Goal: Book appointment/travel/reservation

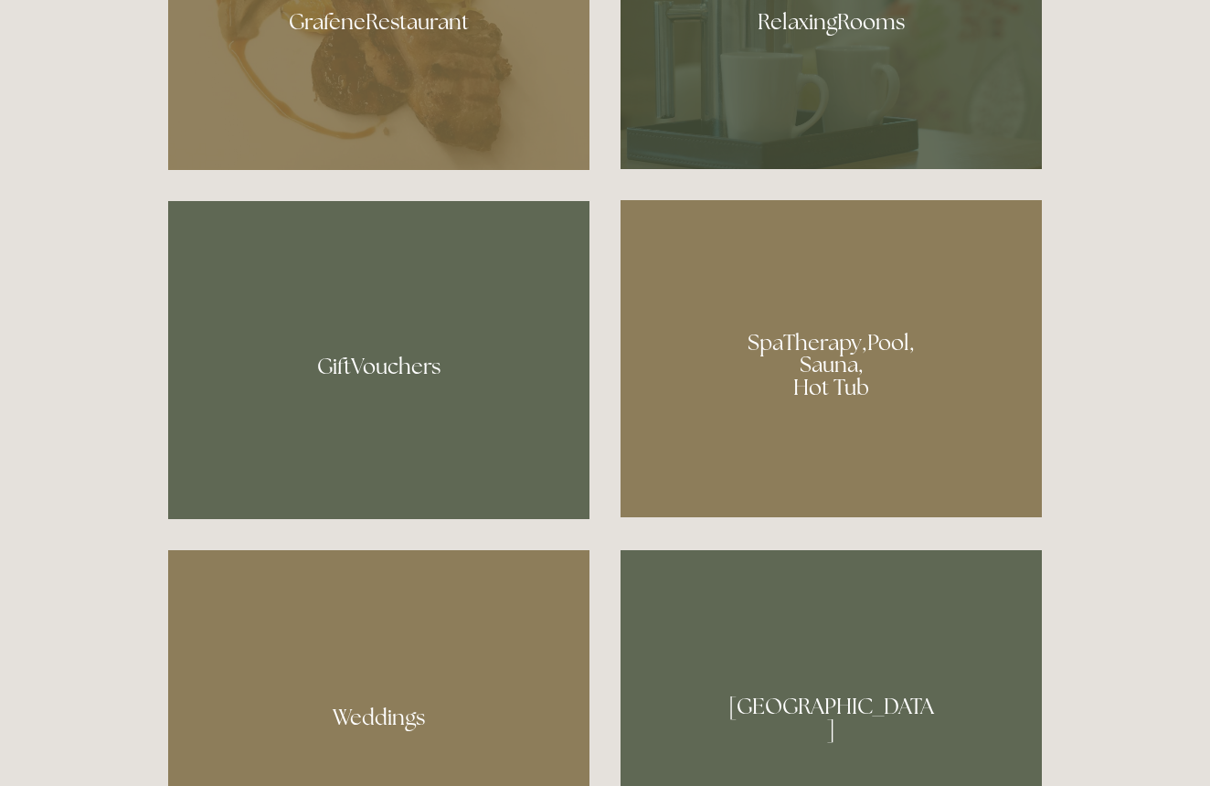
scroll to position [1359, 2]
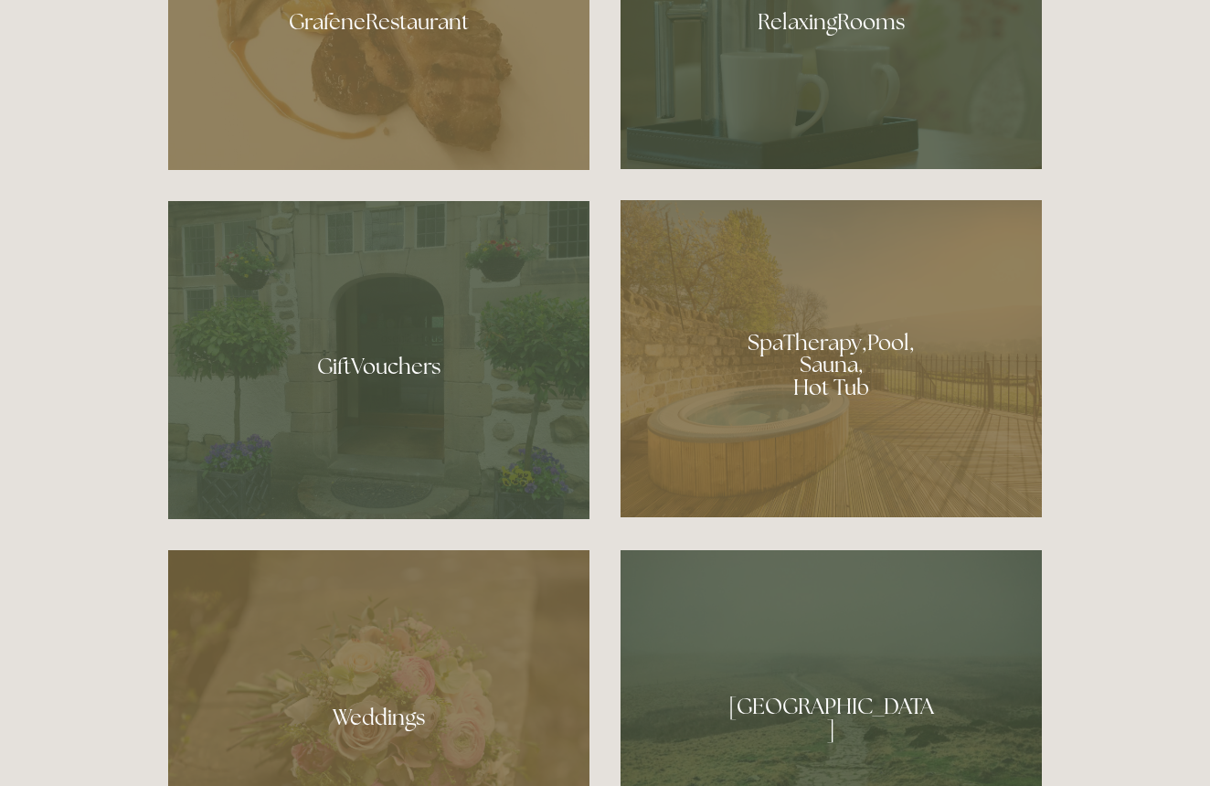
click at [866, 334] on div at bounding box center [830, 358] width 421 height 317
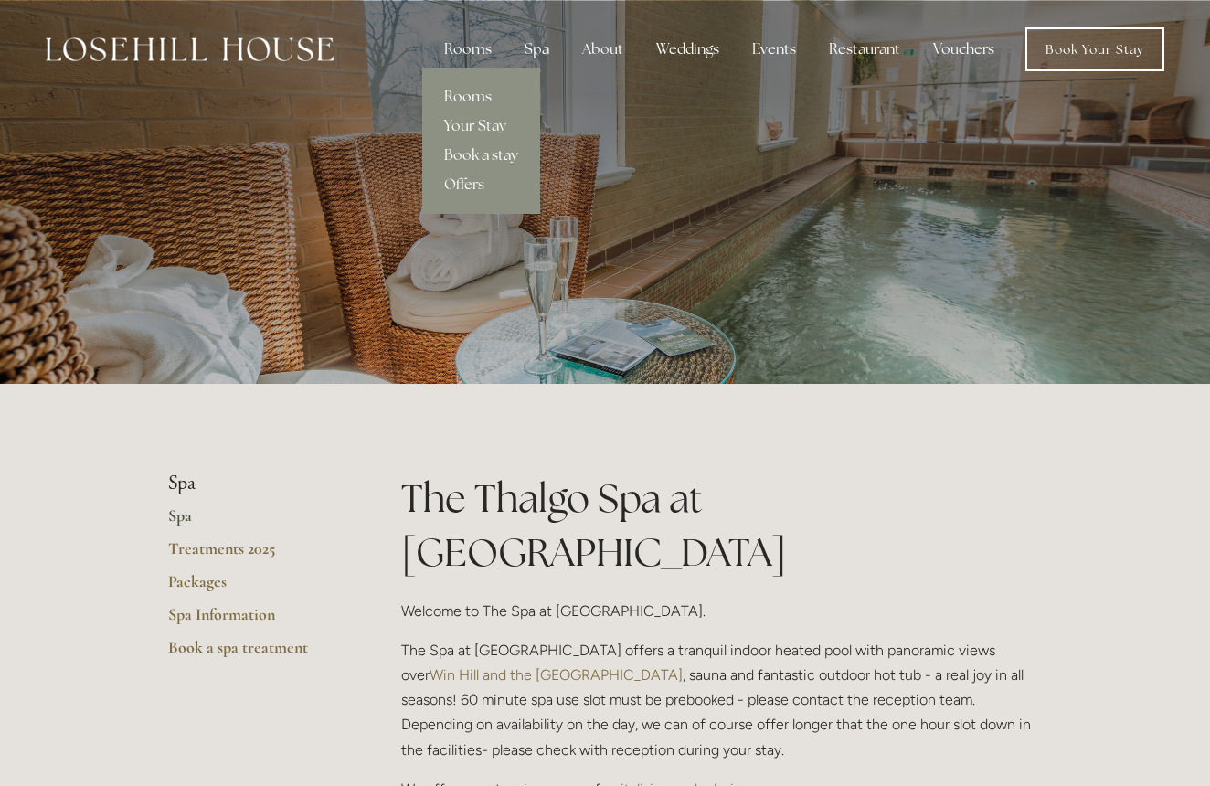
click at [471, 98] on link "Rooms" at bounding box center [481, 96] width 118 height 29
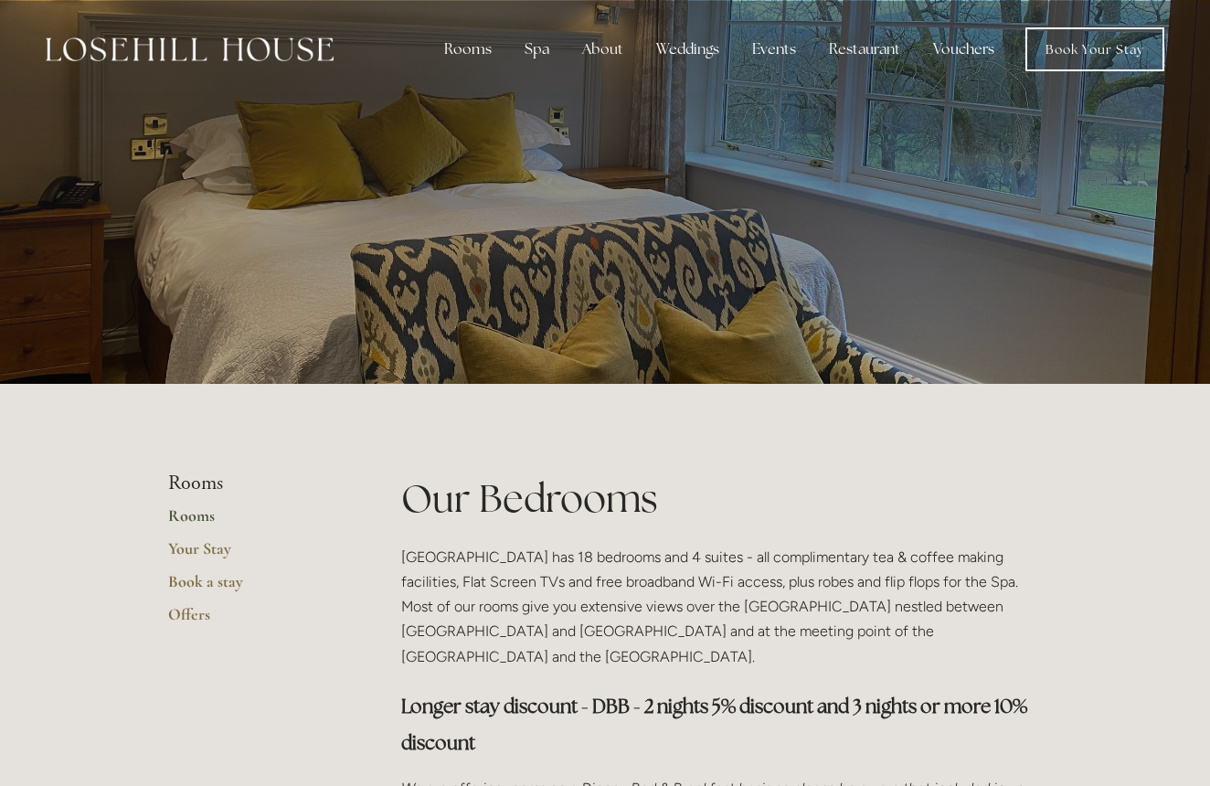
scroll to position [1, 0]
click at [855, 97] on div "Rooms Rooms Your Stay Book a stay Offers Spa About" at bounding box center [604, 48] width 1173 height 99
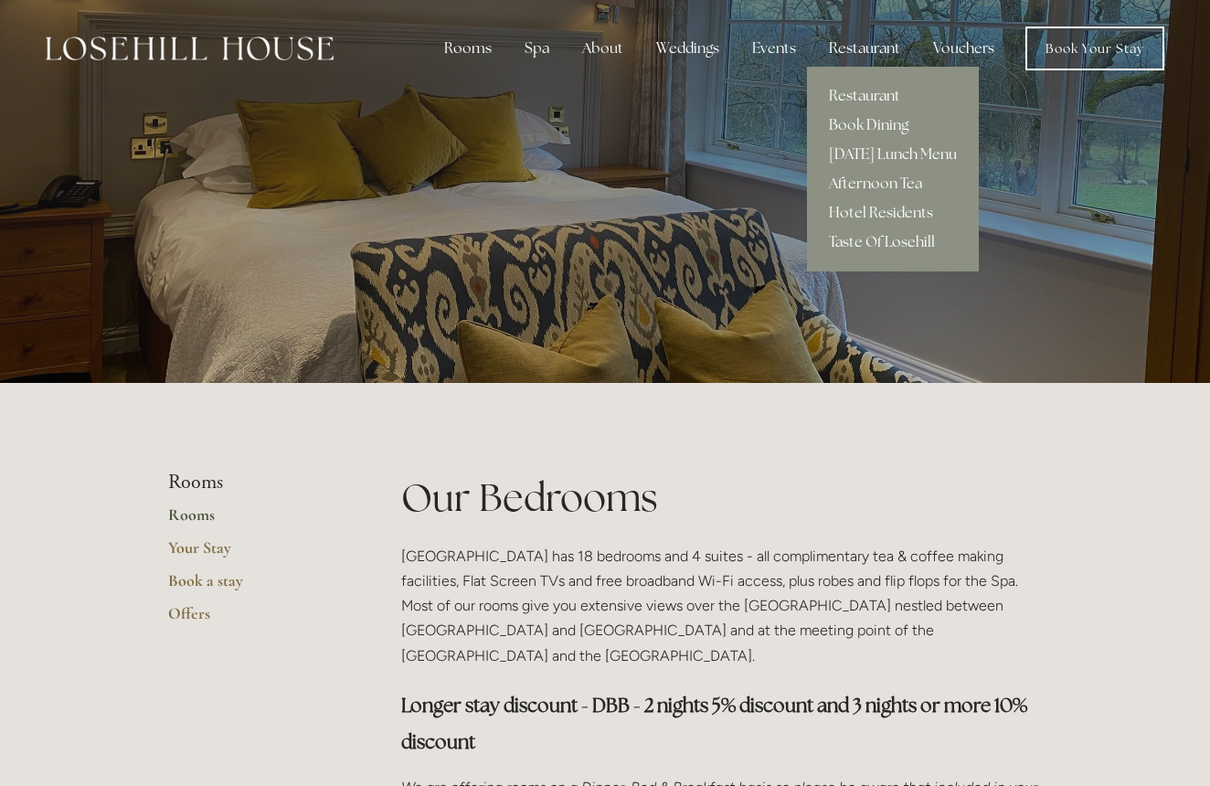
click at [857, 54] on div "Restaurant" at bounding box center [864, 48] width 100 height 37
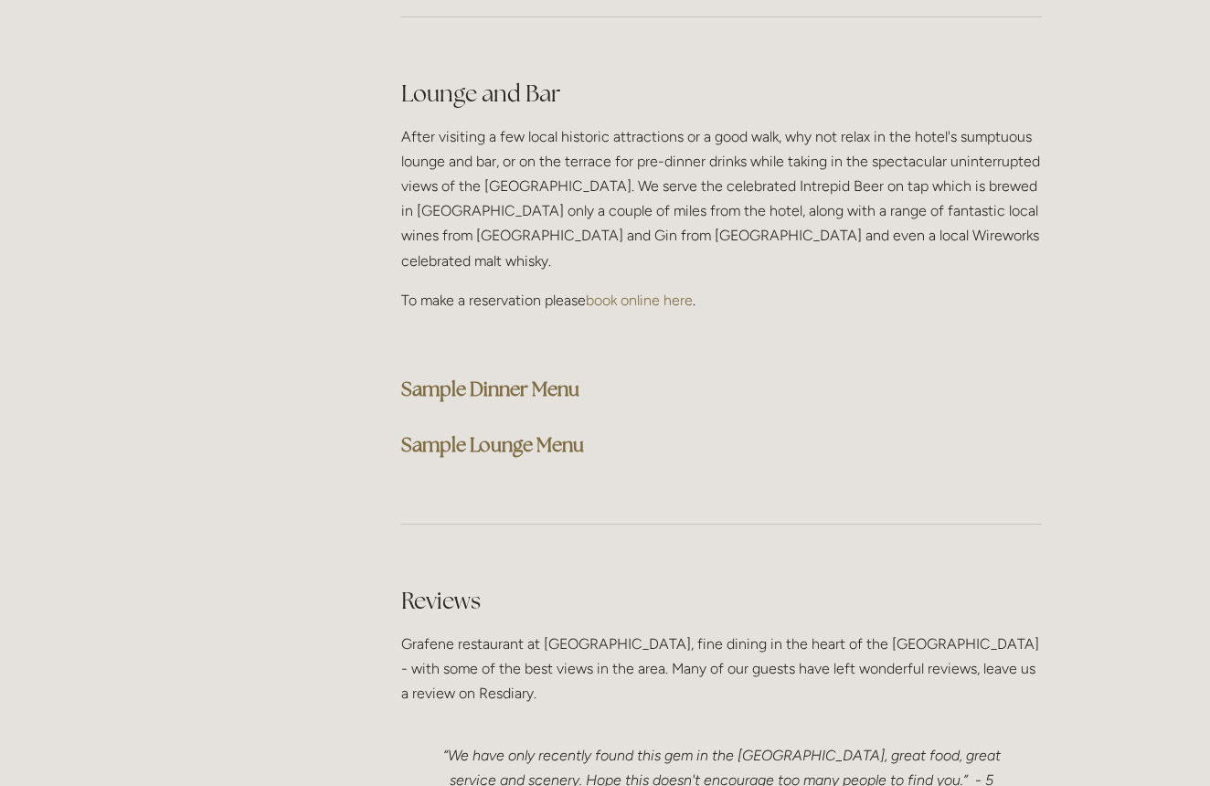
scroll to position [4594, 0]
click at [489, 375] on strong "Sample Dinner Menu" at bounding box center [490, 387] width 178 height 25
click at [521, 375] on strong "Sample Dinner Menu" at bounding box center [490, 387] width 178 height 25
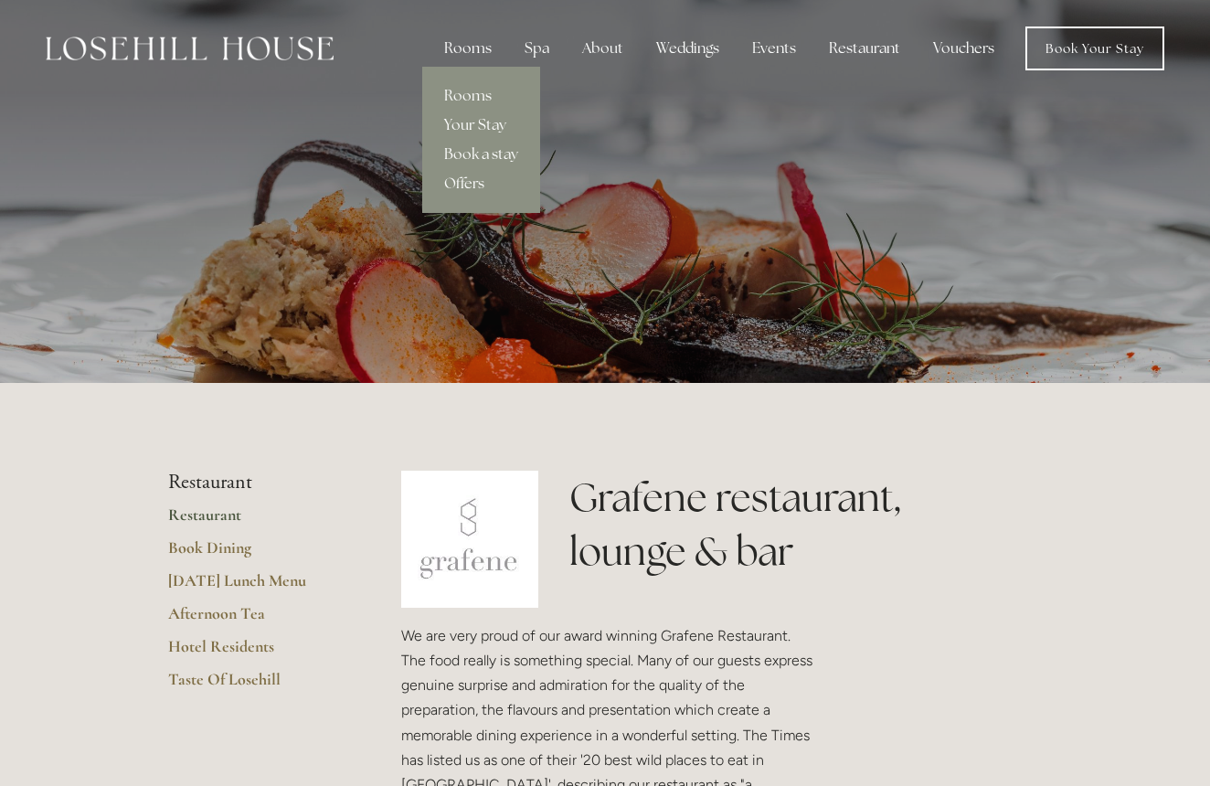
scroll to position [5, 0]
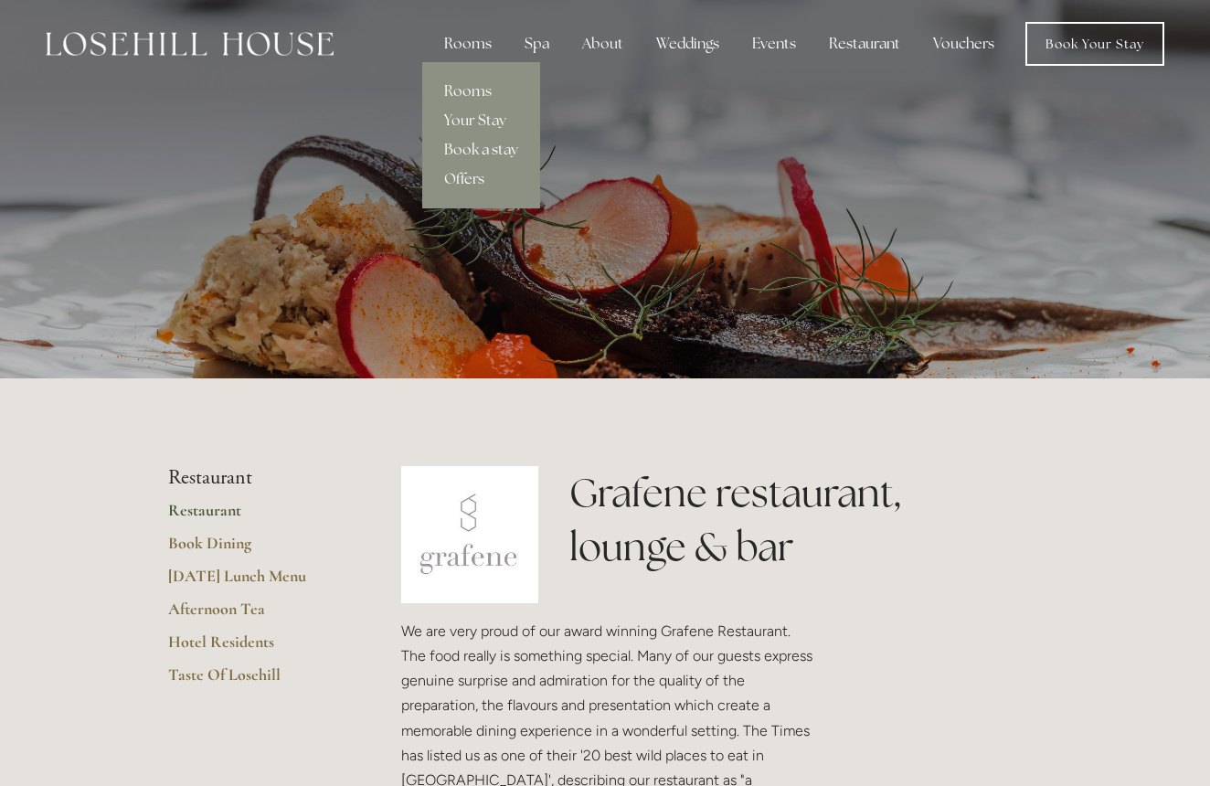
click at [471, 50] on div "Rooms" at bounding box center [467, 44] width 77 height 37
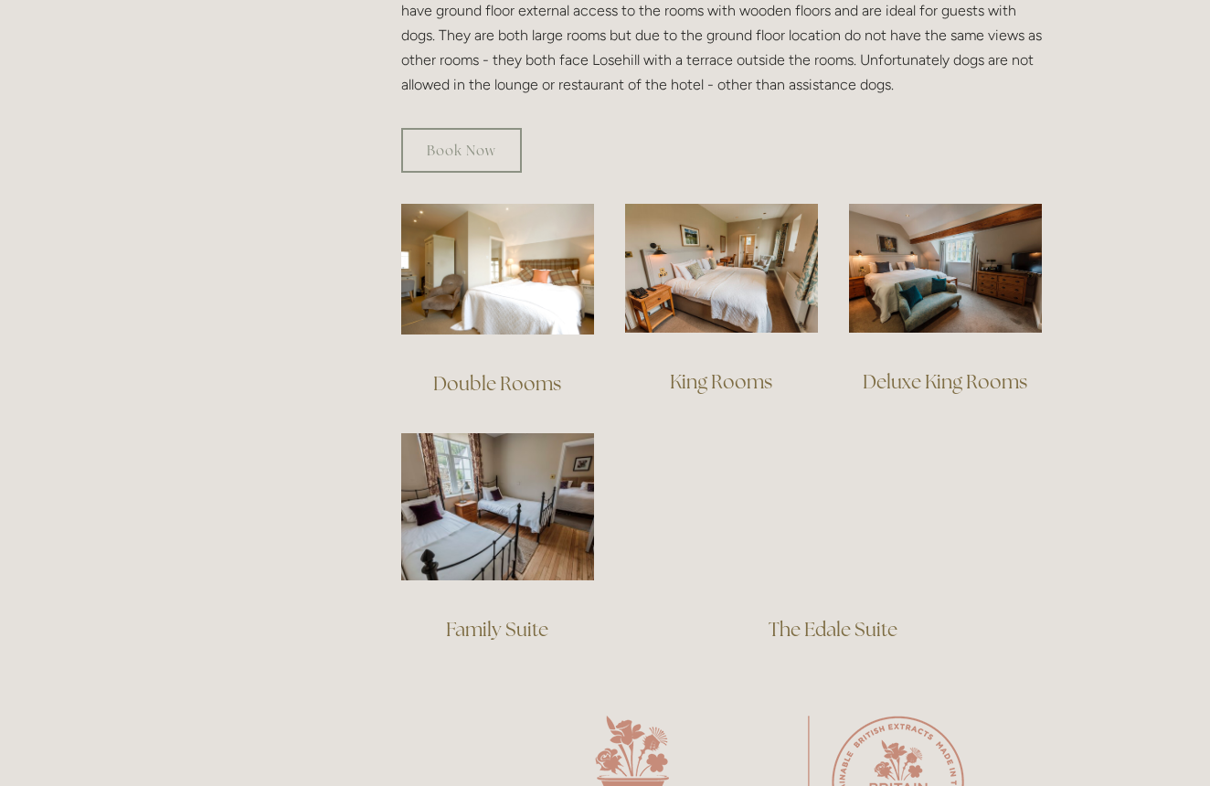
scroll to position [1142, 0]
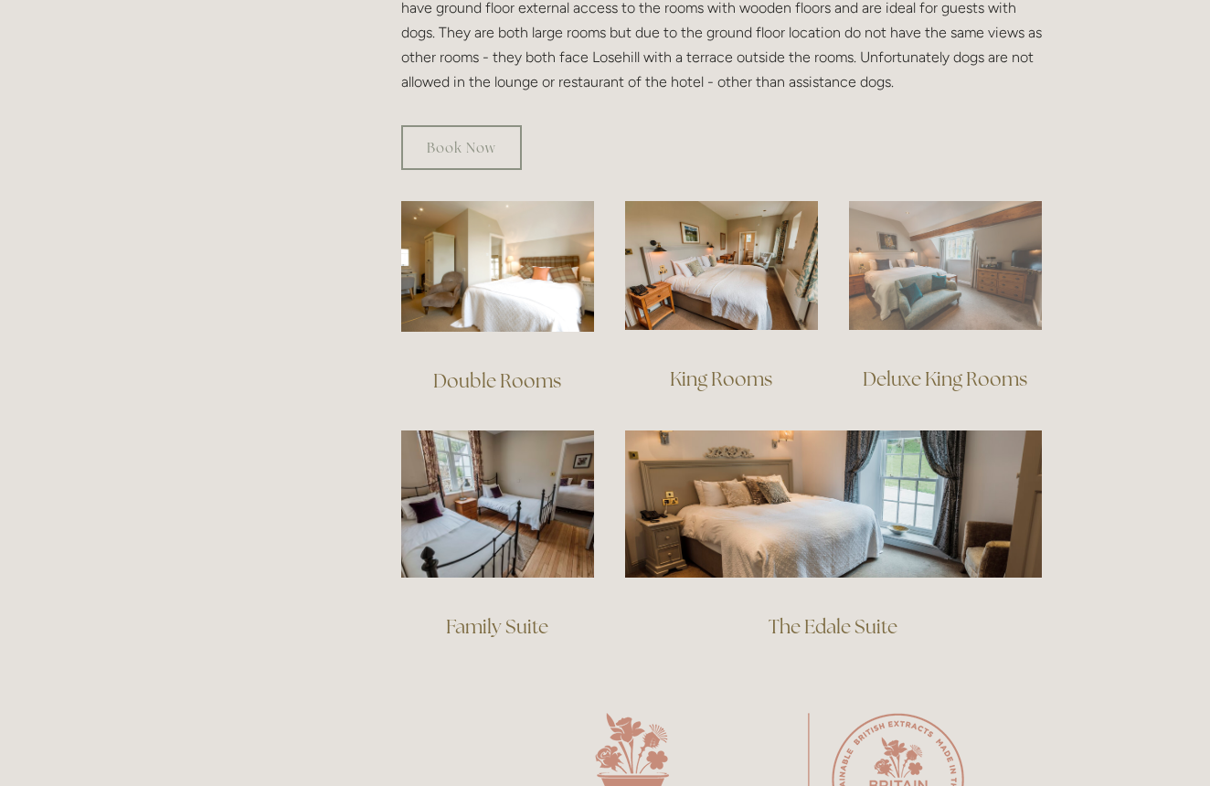
click at [941, 236] on img at bounding box center [945, 265] width 193 height 129
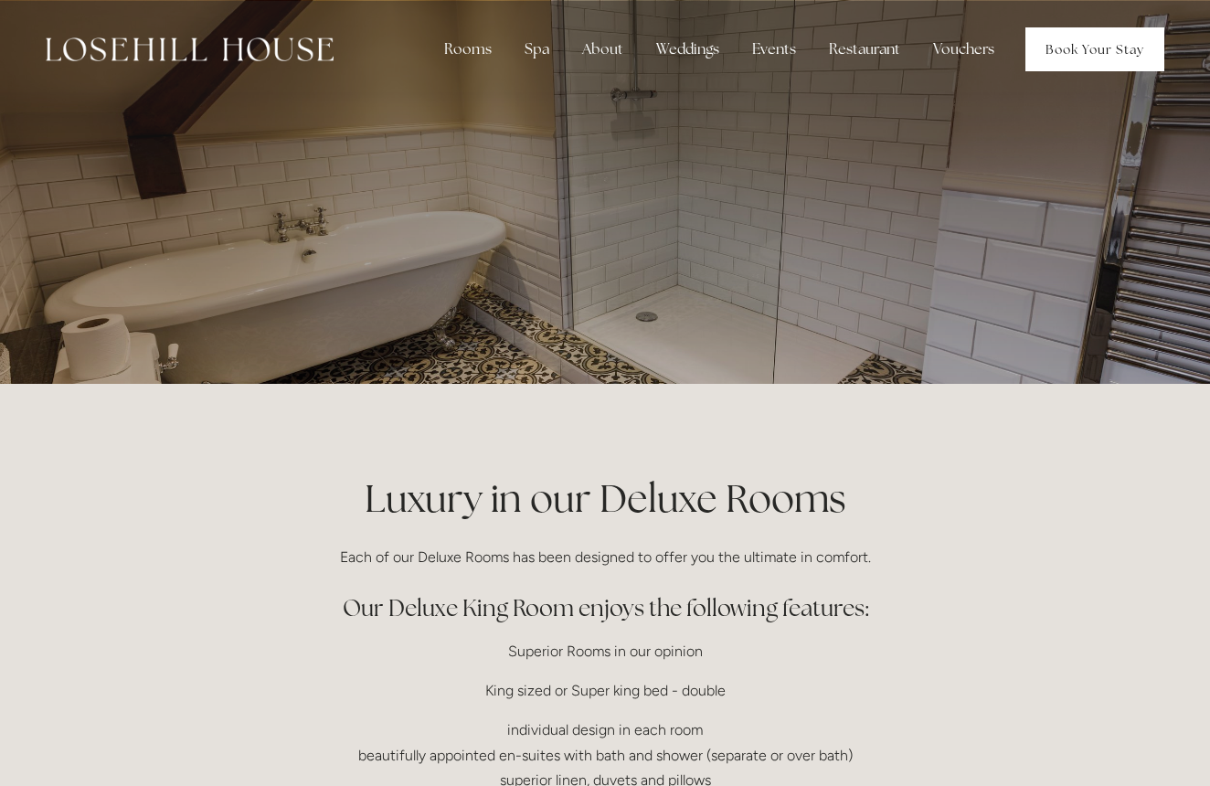
click at [1065, 55] on link "Book Your Stay" at bounding box center [1094, 49] width 139 height 44
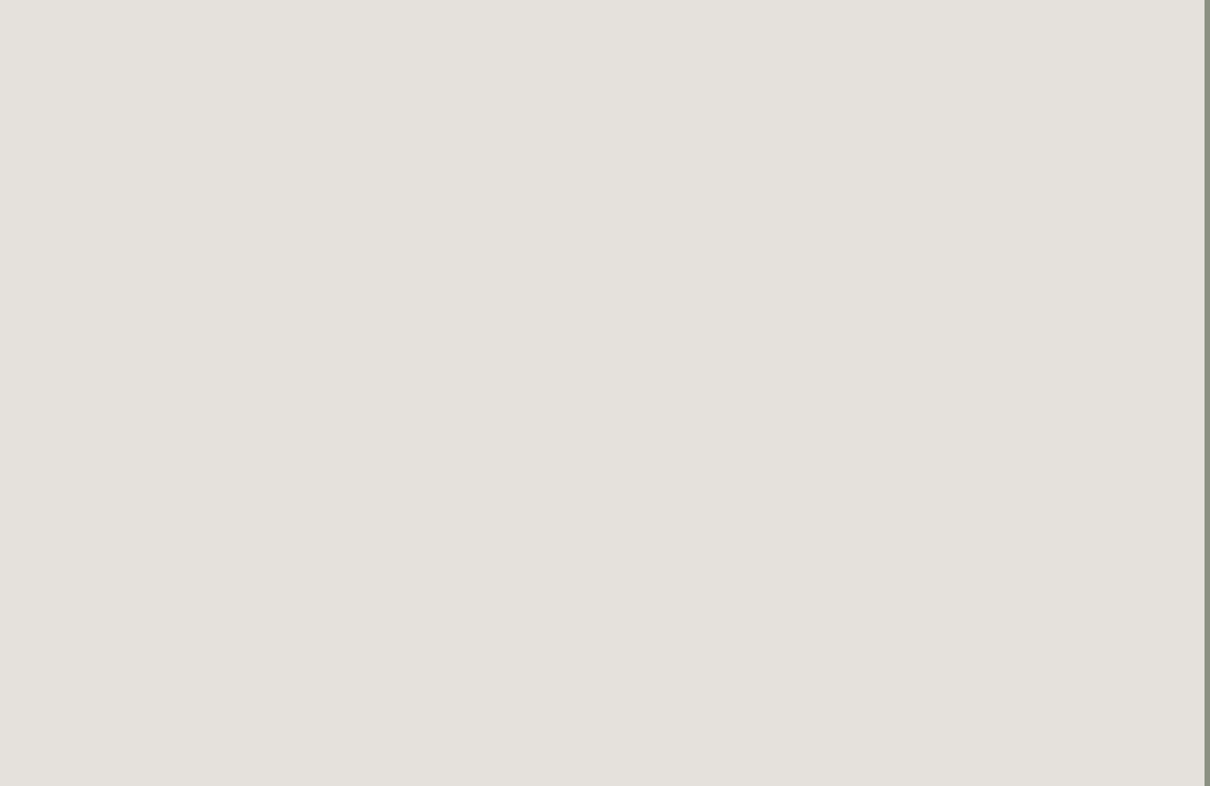
scroll to position [957, 5]
